Goal: Task Accomplishment & Management: Manage account settings

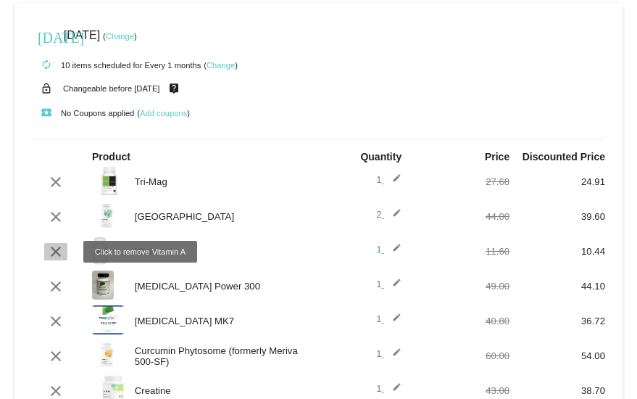
click at [52, 248] on mat-icon "clear" at bounding box center [55, 251] width 17 height 17
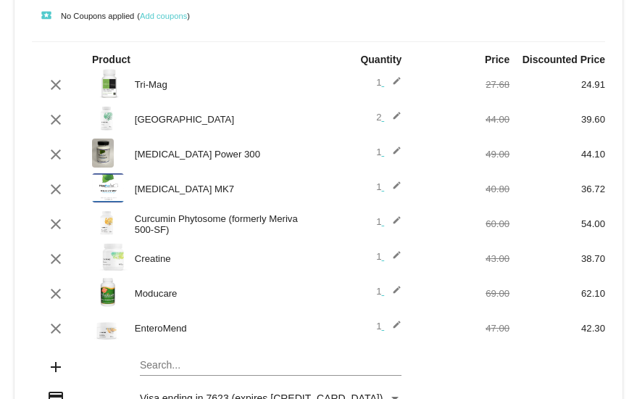
scroll to position [98, 0]
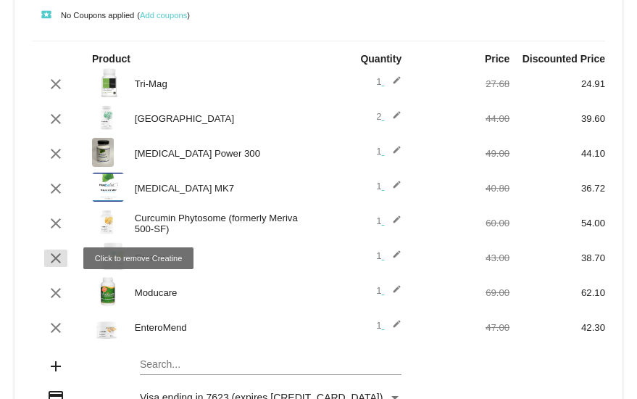
click at [53, 254] on mat-icon "clear" at bounding box center [55, 257] width 17 height 17
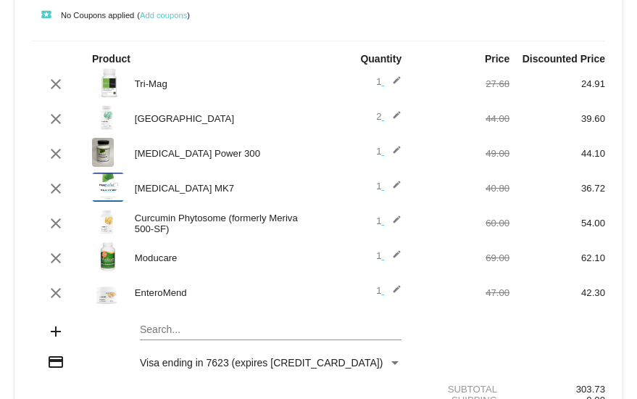
click at [390, 287] on mat-icon "edit" at bounding box center [392, 292] width 17 height 17
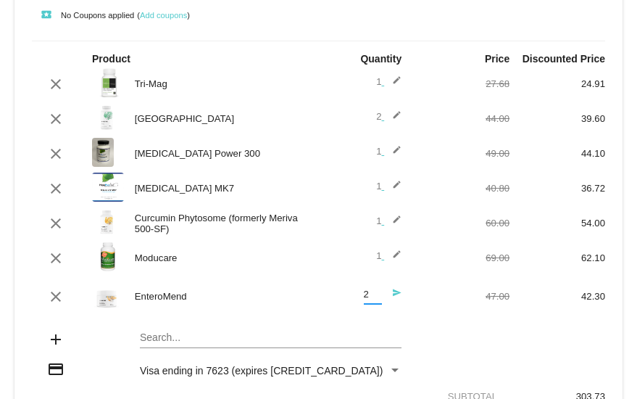
type input "2"
click at [367, 291] on input "2" at bounding box center [373, 294] width 18 height 11
click at [164, 338] on mat-card "[DATE] [DATE] ( Change ) autorenew 8 items scheduled for Every 1 months ( Chang…" at bounding box center [318, 194] width 608 height 577
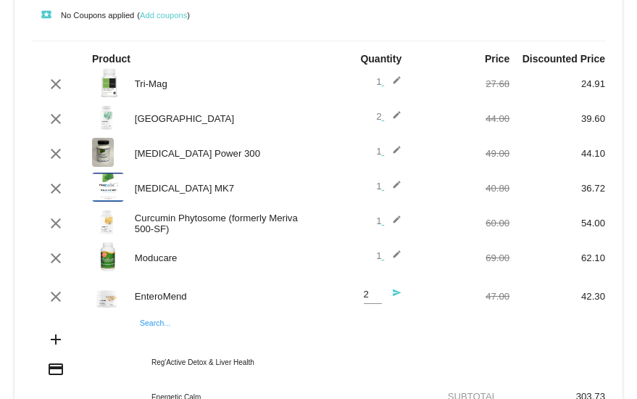
click at [169, 335] on input "Search..." at bounding box center [271, 338] width 262 height 12
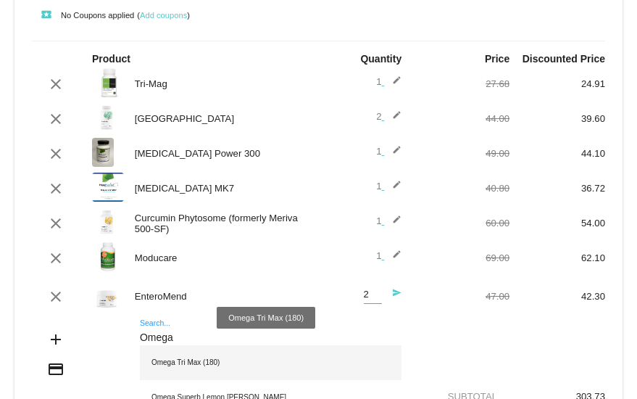
type input "Omega"
click at [188, 361] on div "Omega Tri Max (180)" at bounding box center [271, 362] width 262 height 35
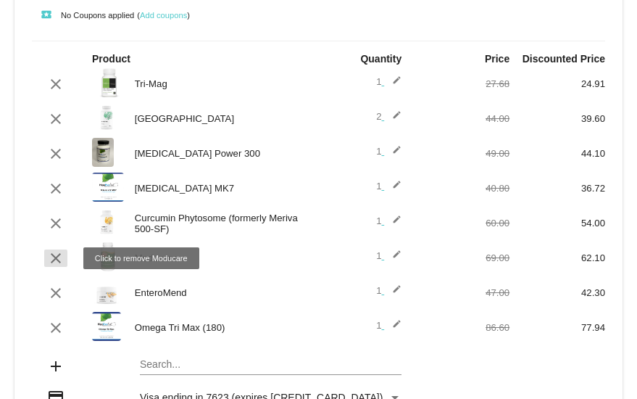
click at [52, 253] on mat-icon "clear" at bounding box center [55, 257] width 17 height 17
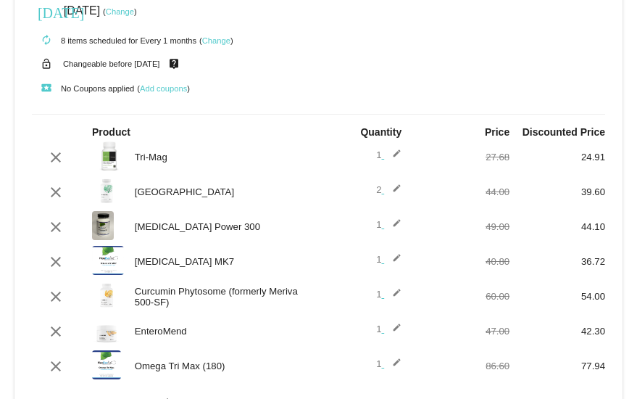
scroll to position [26, 0]
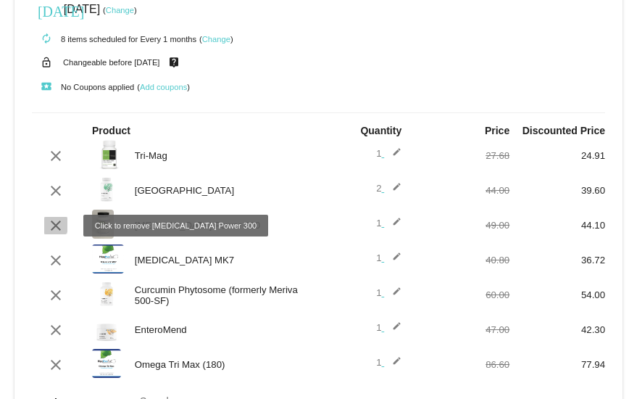
click at [51, 225] on mat-icon "clear" at bounding box center [55, 225] width 17 height 17
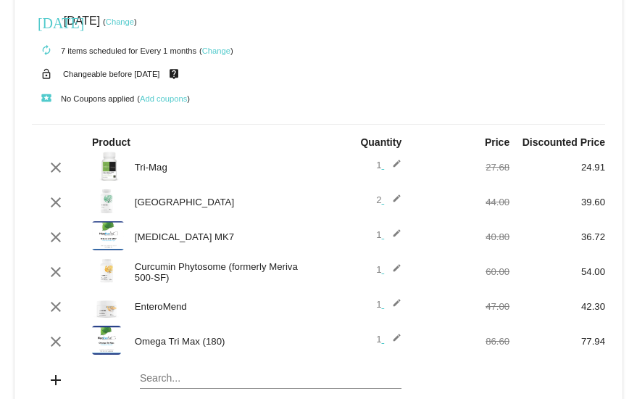
scroll to position [0, 0]
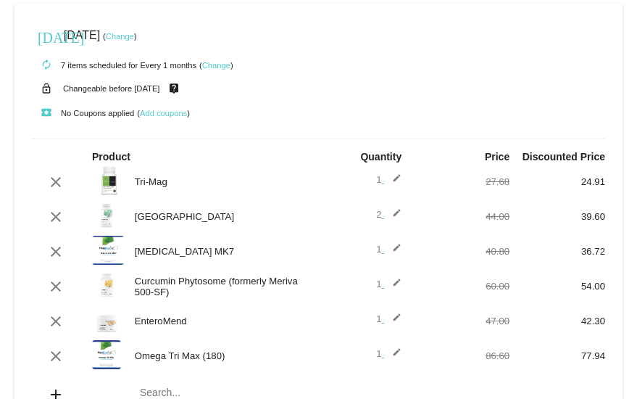
click at [134, 33] on link "Change" at bounding box center [120, 36] width 28 height 9
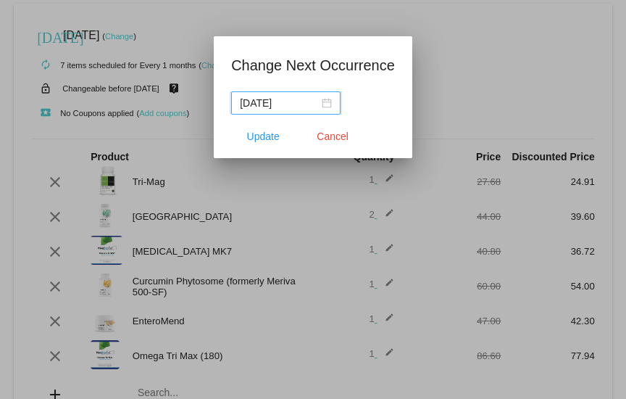
click at [323, 101] on div "[DATE]" at bounding box center [286, 103] width 92 height 16
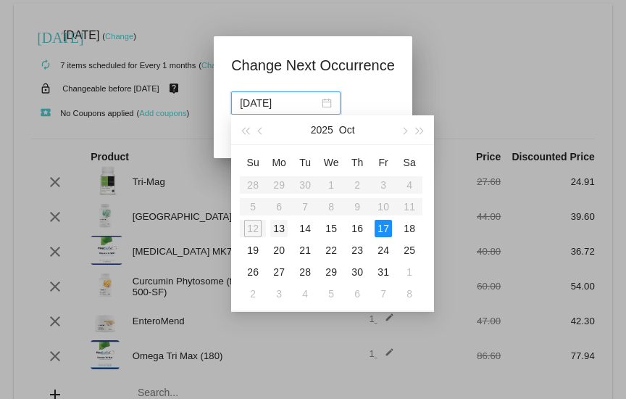
click at [280, 225] on div "13" at bounding box center [278, 228] width 17 height 17
type input "[DATE]"
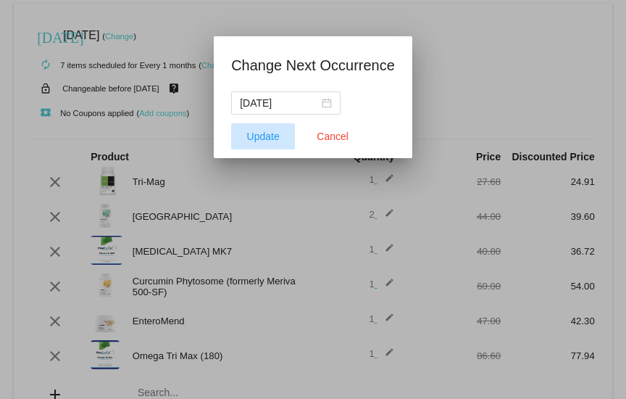
click at [262, 135] on span "Update" at bounding box center [263, 136] width 33 height 12
